Goal: Transaction & Acquisition: Subscribe to service/newsletter

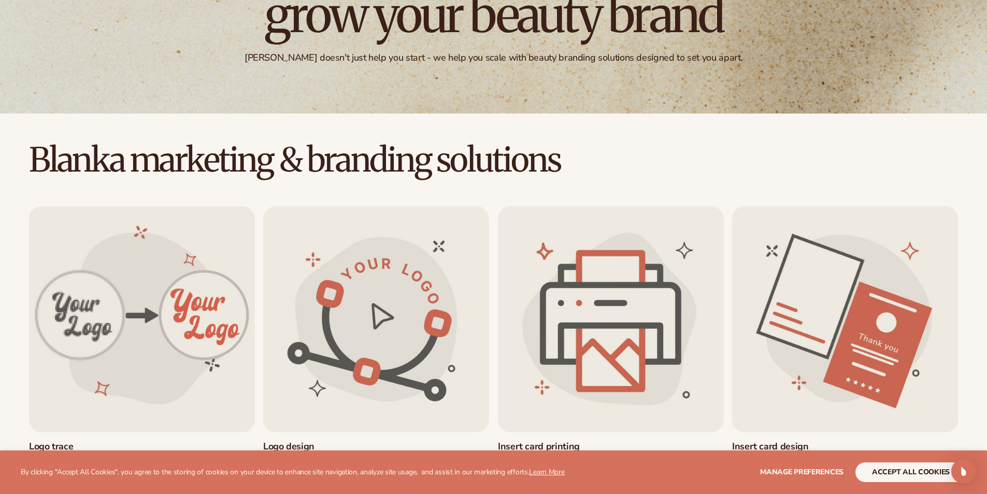
scroll to position [234, 0]
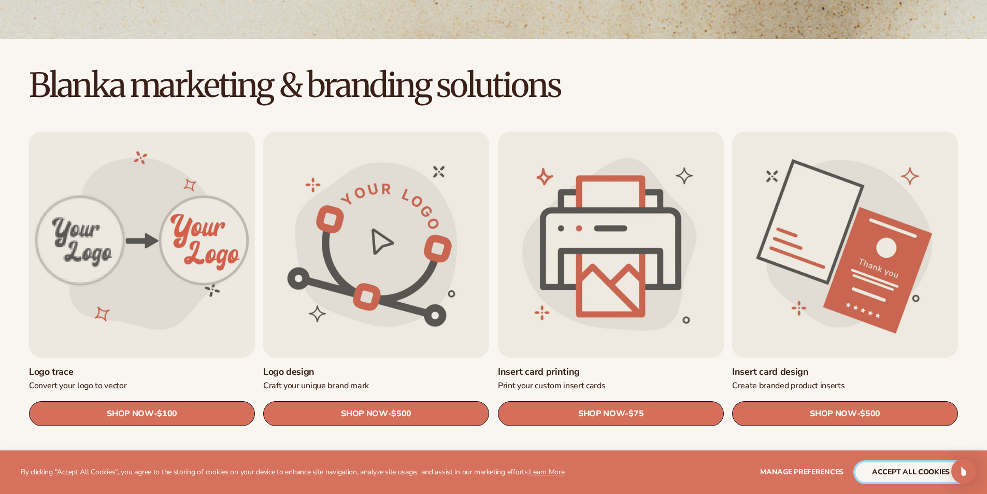
click at [909, 472] on button "accept all cookies" at bounding box center [910, 472] width 111 height 20
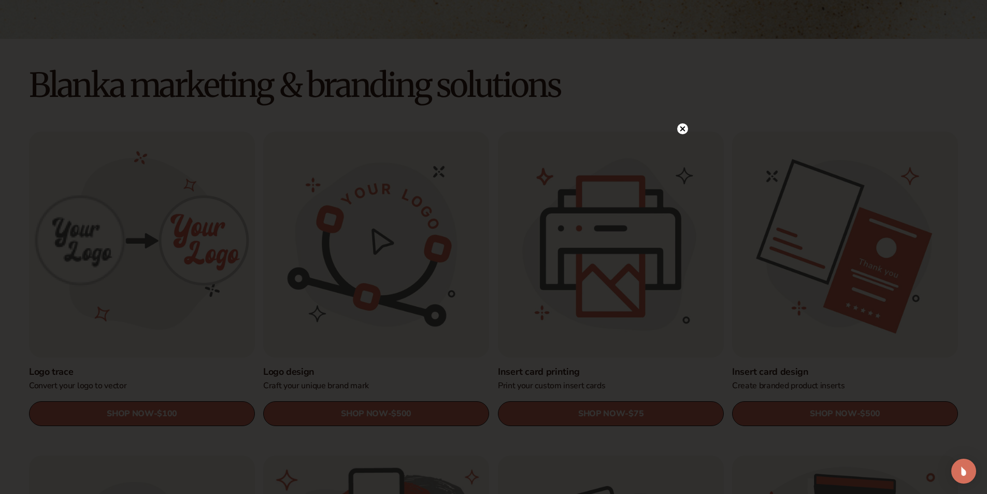
click at [682, 130] on icon at bounding box center [681, 128] width 5 height 5
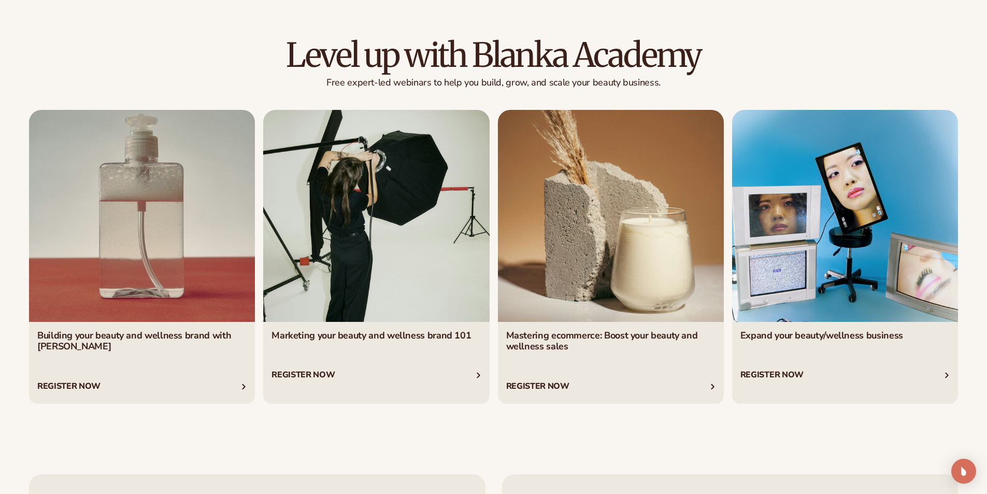
scroll to position [0, 0]
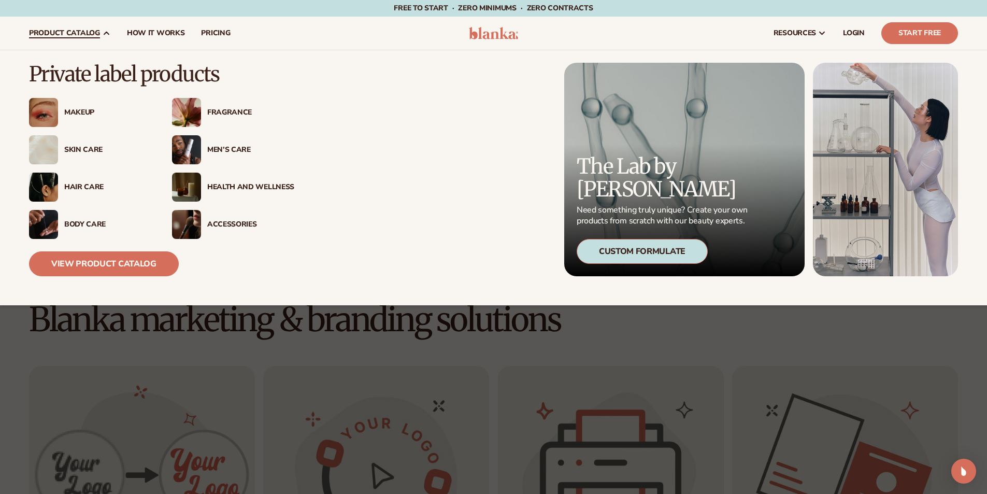
click at [84, 148] on div "Skin Care" at bounding box center [107, 150] width 87 height 9
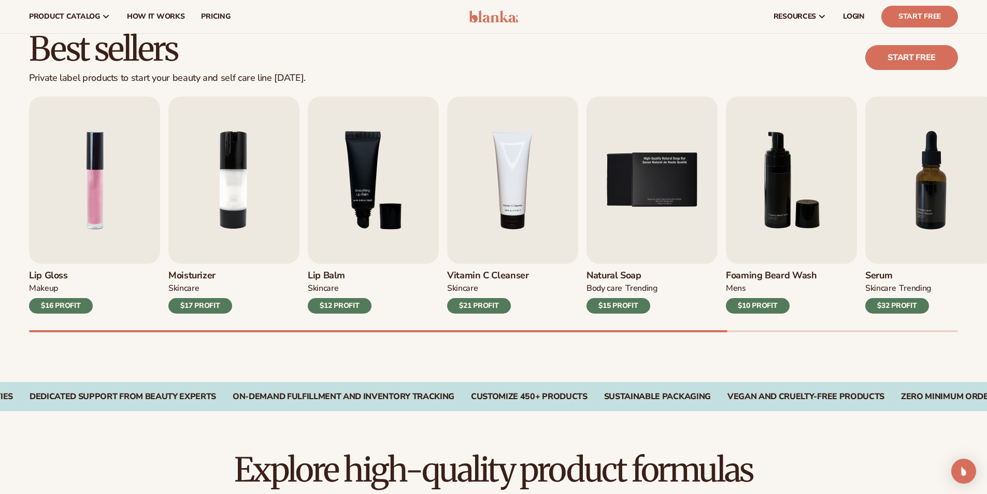
scroll to position [273, 0]
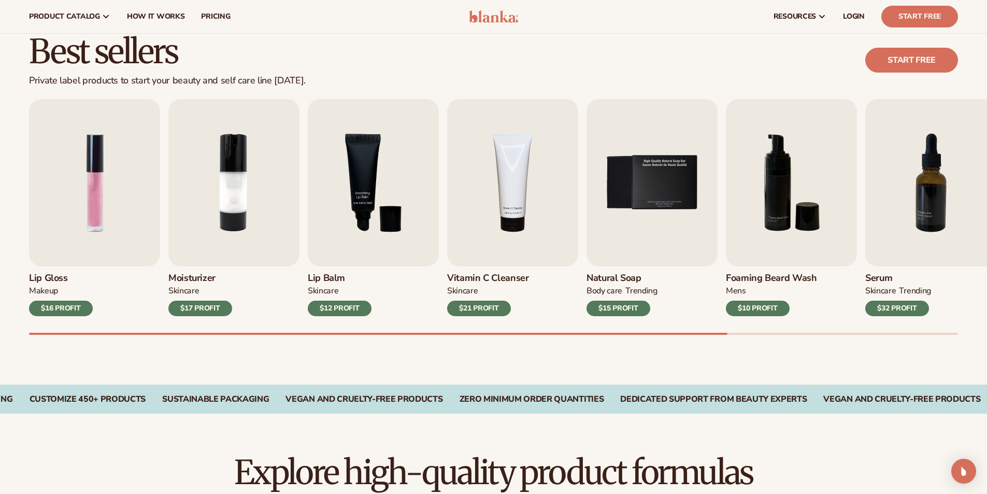
click at [893, 312] on div "$32 PROFIT" at bounding box center [897, 308] width 64 height 16
click at [925, 178] on img "7 / 9" at bounding box center [930, 182] width 131 height 167
click at [933, 197] on img "7 / 9" at bounding box center [930, 182] width 131 height 167
click at [922, 219] on img "7 / 9" at bounding box center [930, 182] width 131 height 167
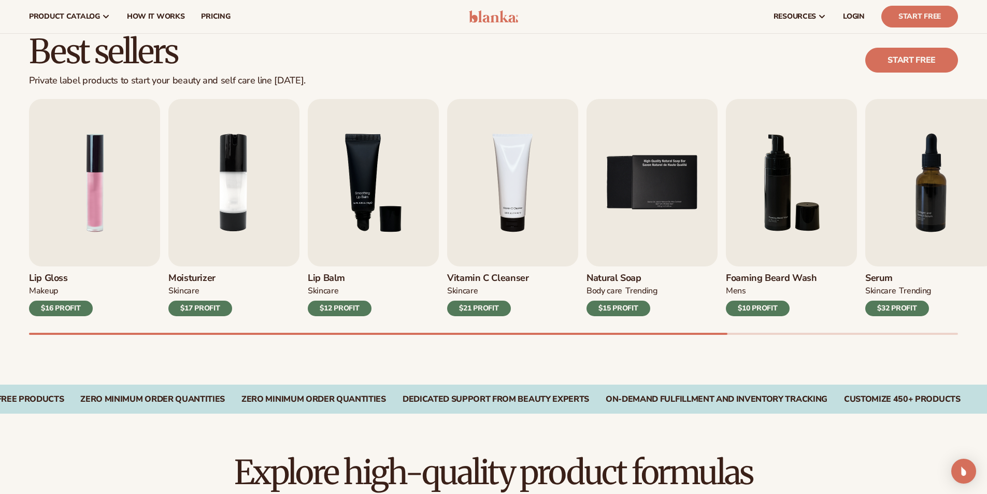
click at [891, 306] on div "$32 PROFIT" at bounding box center [897, 308] width 64 height 16
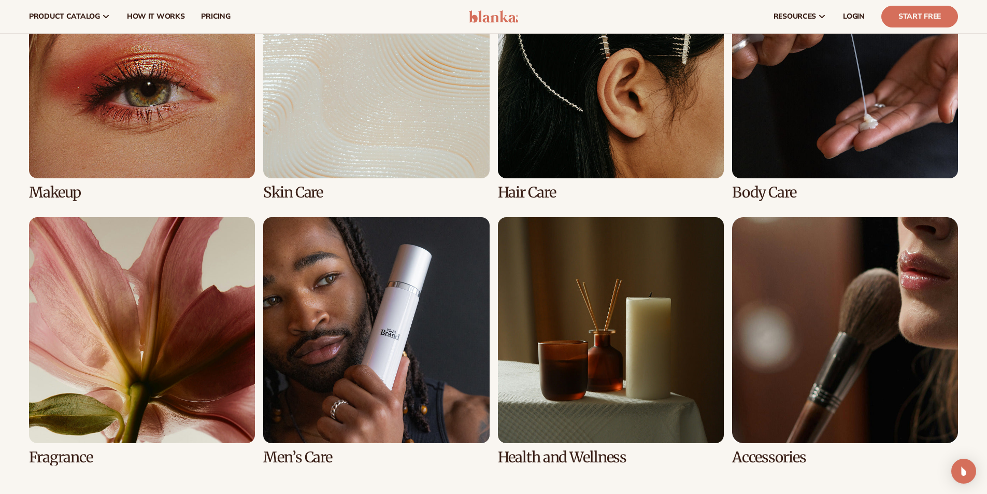
scroll to position [822, 0]
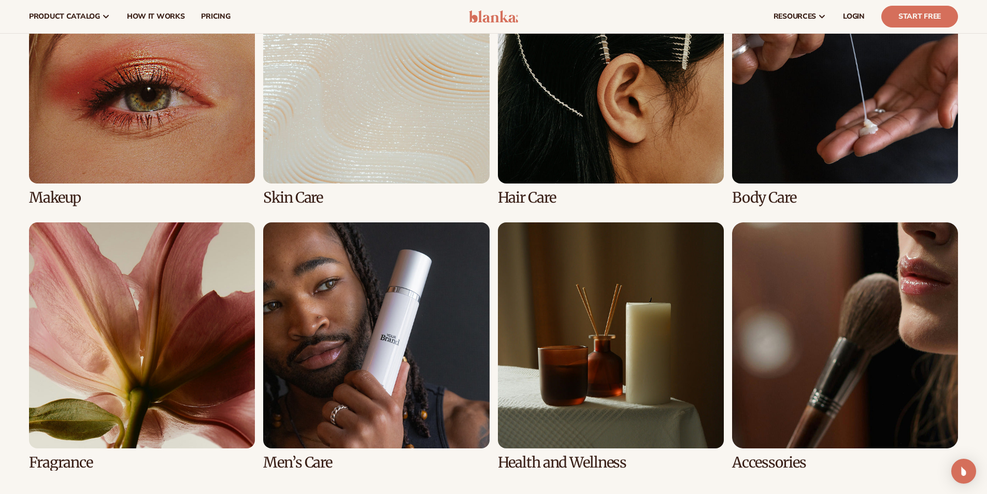
click at [441, 122] on link "2 / 8" at bounding box center [376, 82] width 226 height 248
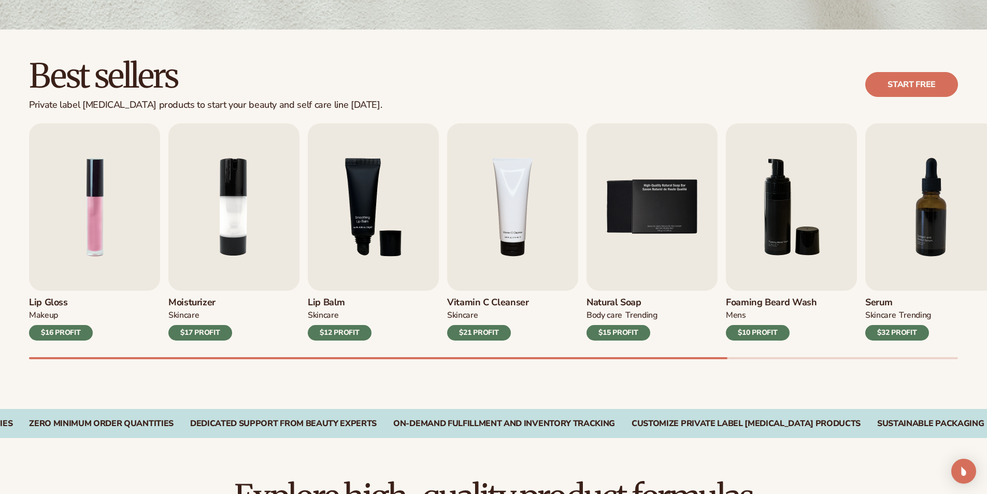
scroll to position [254, 0]
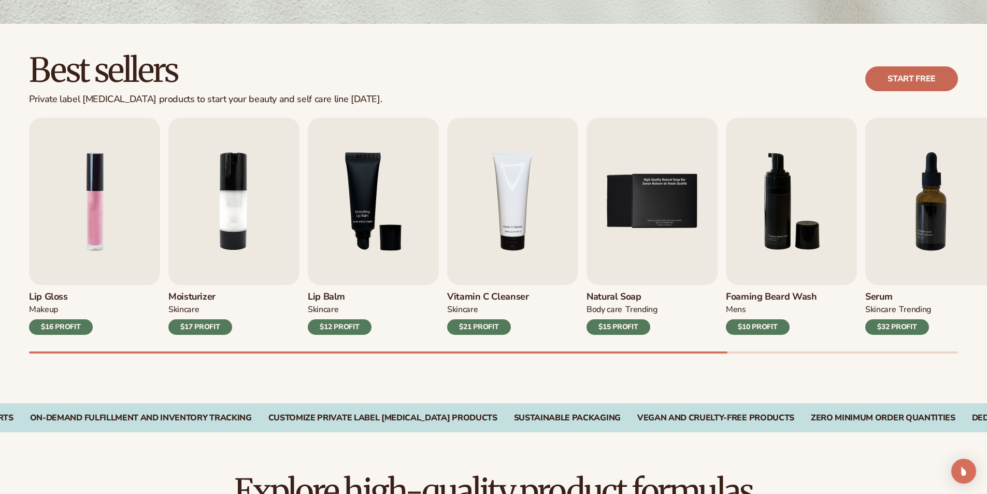
click at [928, 73] on link "Start free" at bounding box center [911, 78] width 93 height 25
